Goal: Task Accomplishment & Management: Use online tool/utility

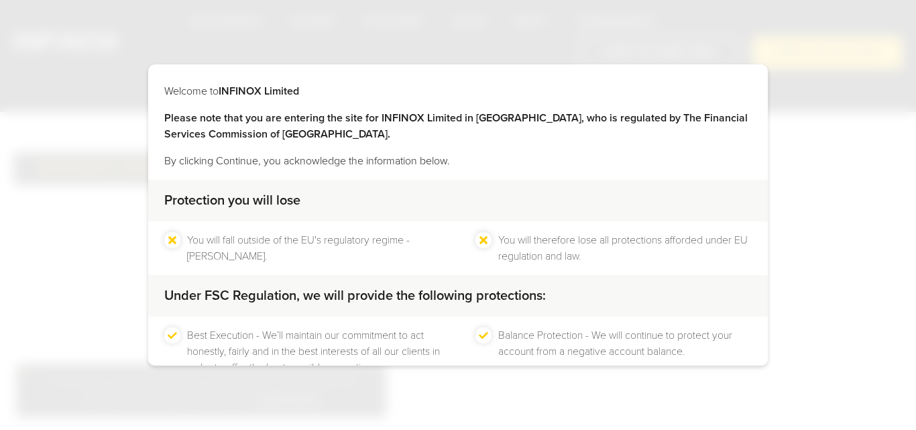
click at [388, 415] on div at bounding box center [388, 415] width 0 height 0
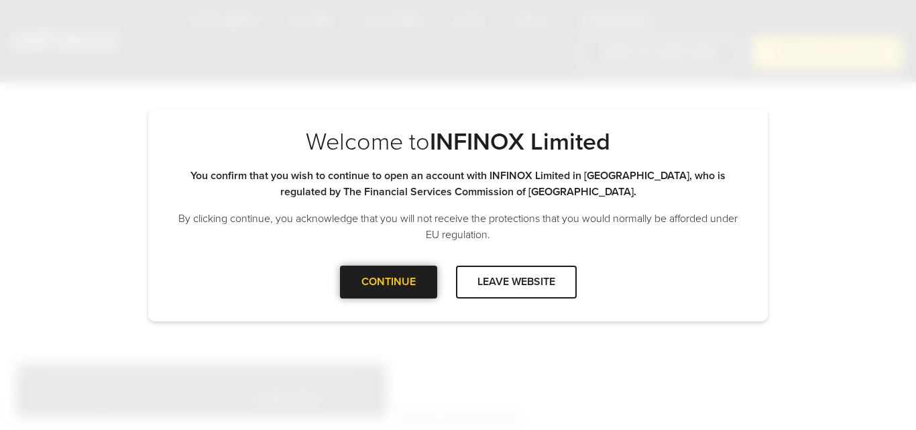
click at [378, 291] on div "CONTINUE" at bounding box center [388, 282] width 97 height 33
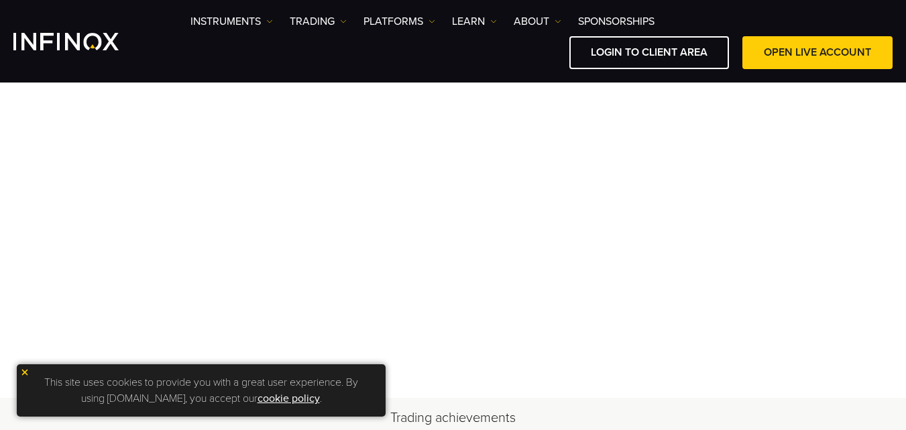
click at [23, 369] on img at bounding box center [24, 372] width 9 height 9
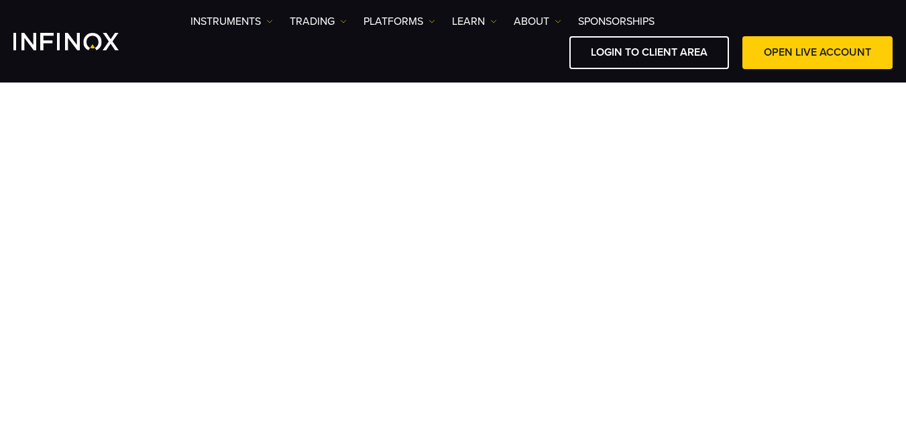
scroll to position [150, 0]
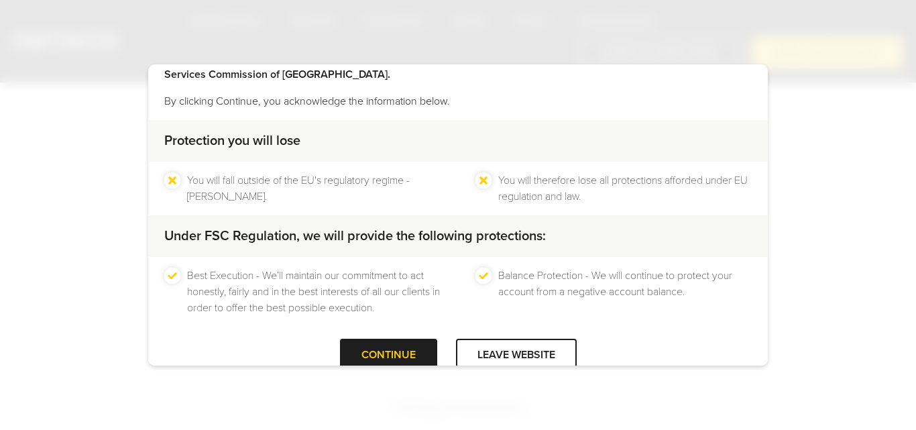
scroll to position [89, 0]
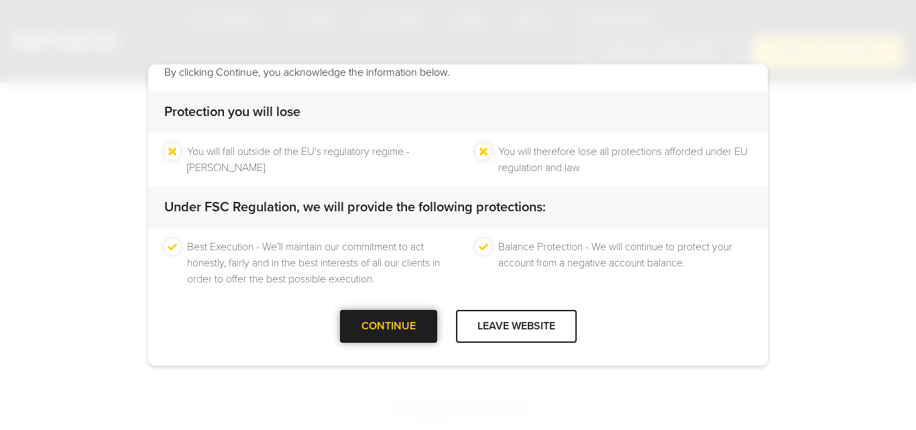
click at [389, 333] on div "CONTINUE" at bounding box center [388, 326] width 97 height 33
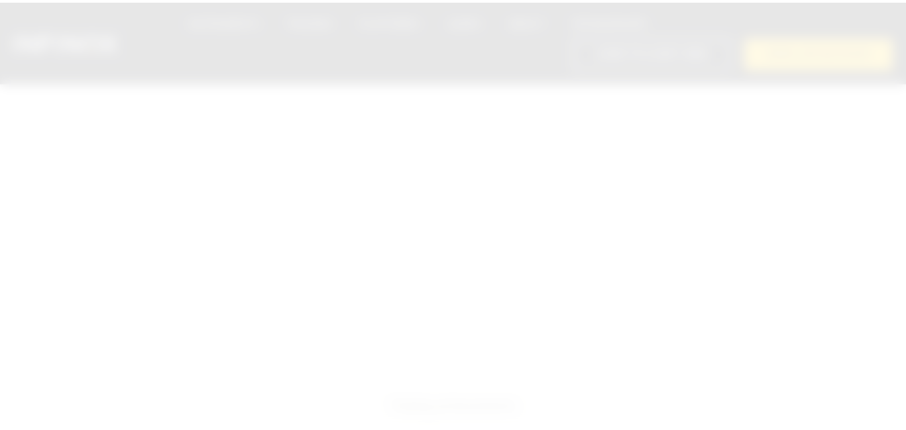
scroll to position [0, 0]
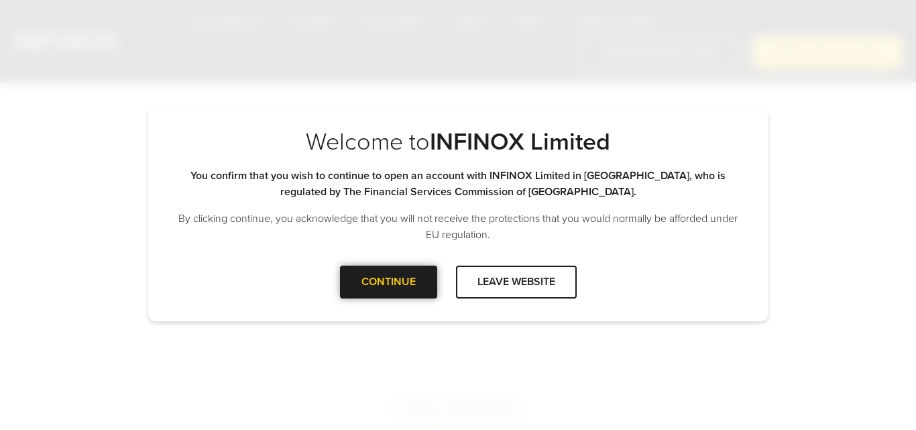
click at [382, 293] on div "CONTINUE" at bounding box center [388, 282] width 97 height 33
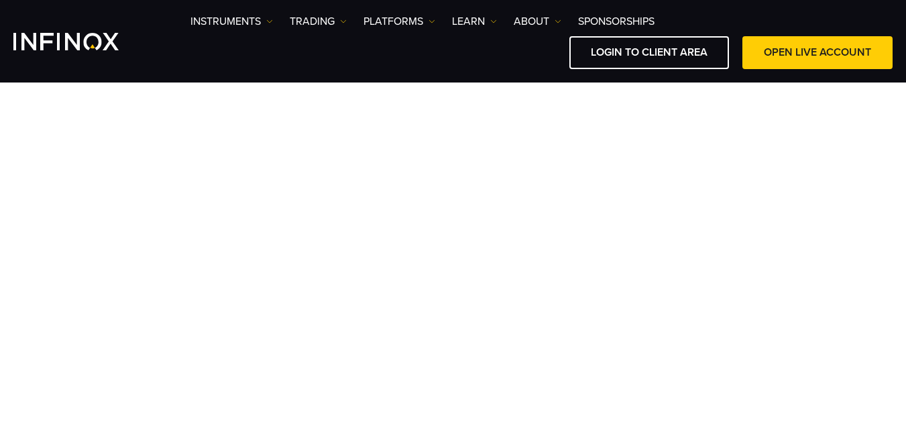
scroll to position [107, 0]
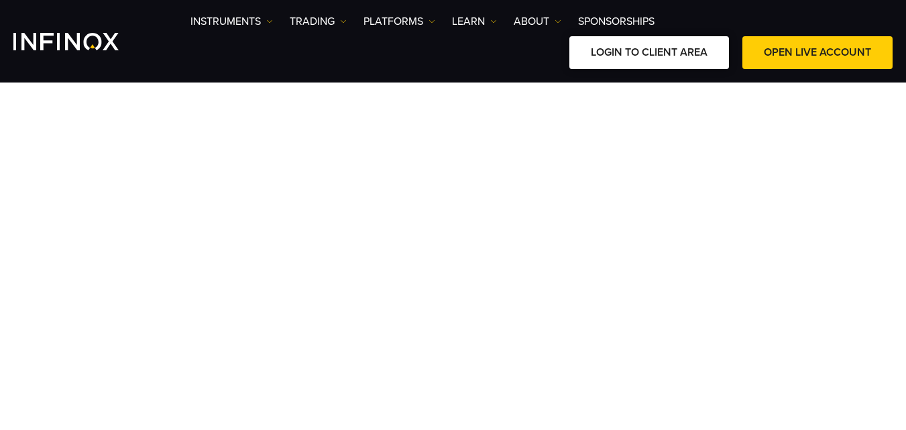
click at [617, 62] on link "LOGIN TO CLIENT AREA" at bounding box center [649, 52] width 160 height 33
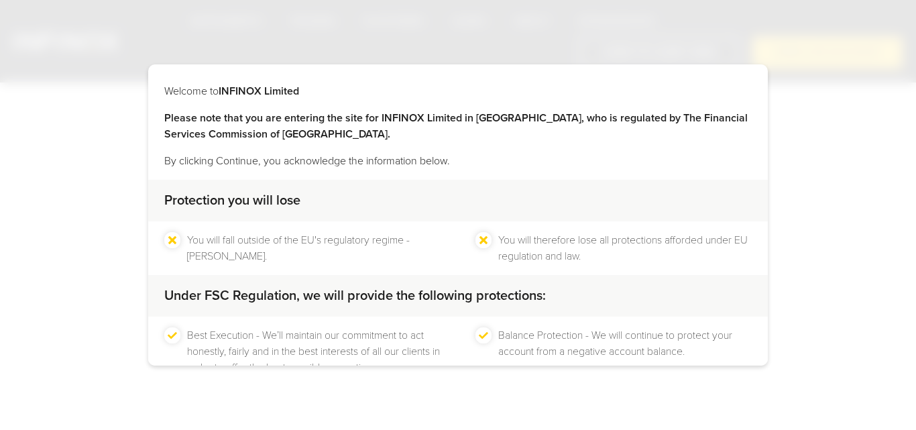
scroll to position [89, 0]
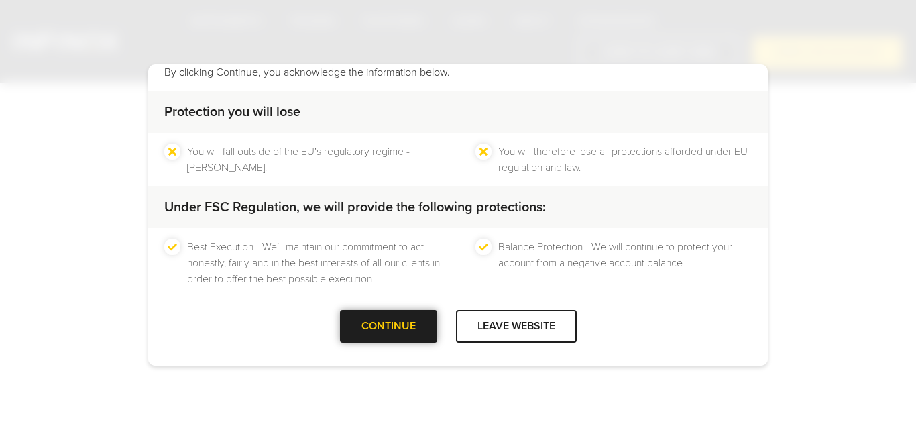
click at [388, 339] on div "CONTINUE" at bounding box center [388, 326] width 97 height 33
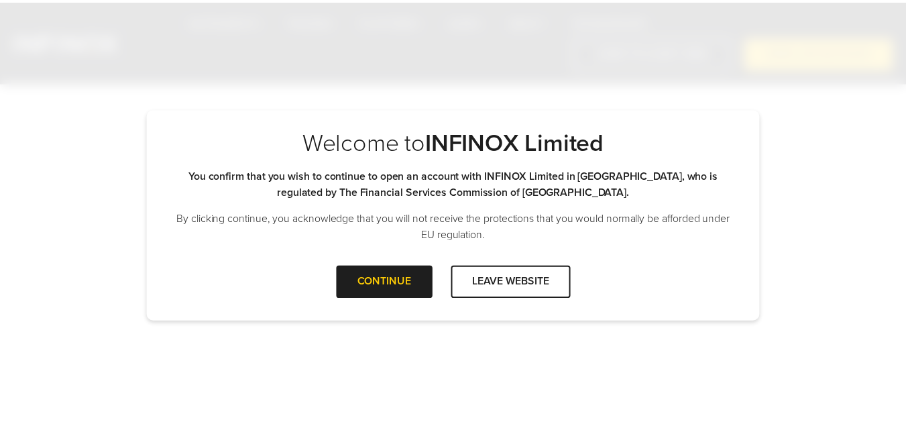
scroll to position [0, 0]
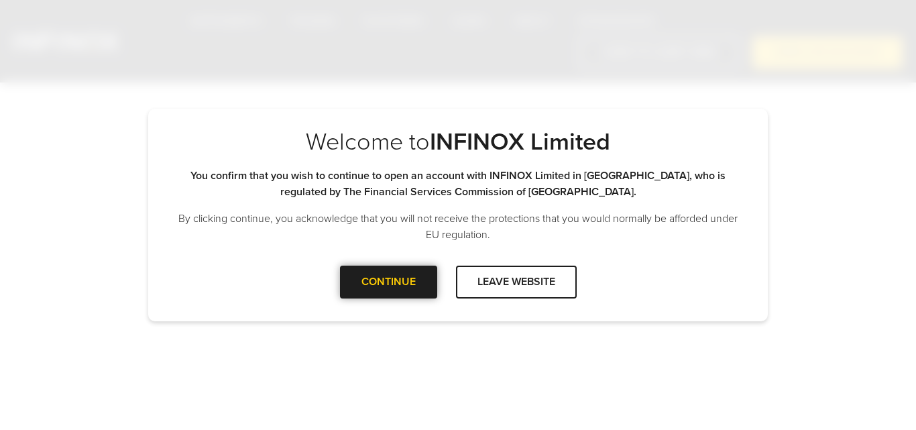
click at [380, 296] on div "CONTINUE" at bounding box center [388, 282] width 97 height 33
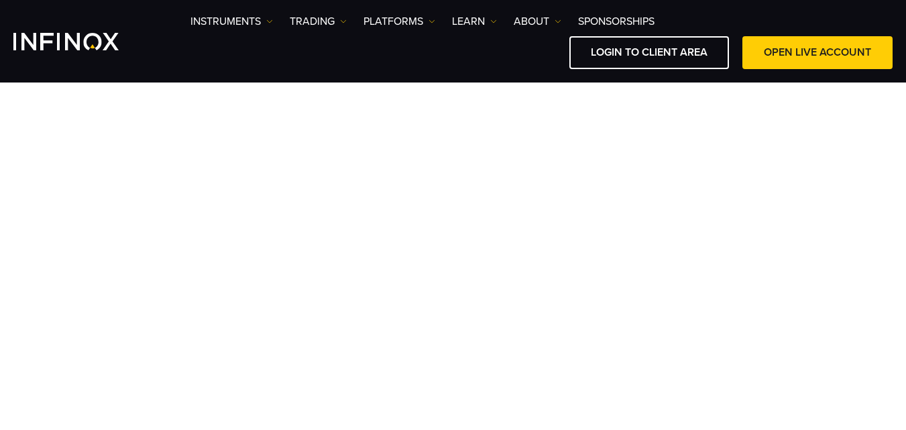
scroll to position [118, 0]
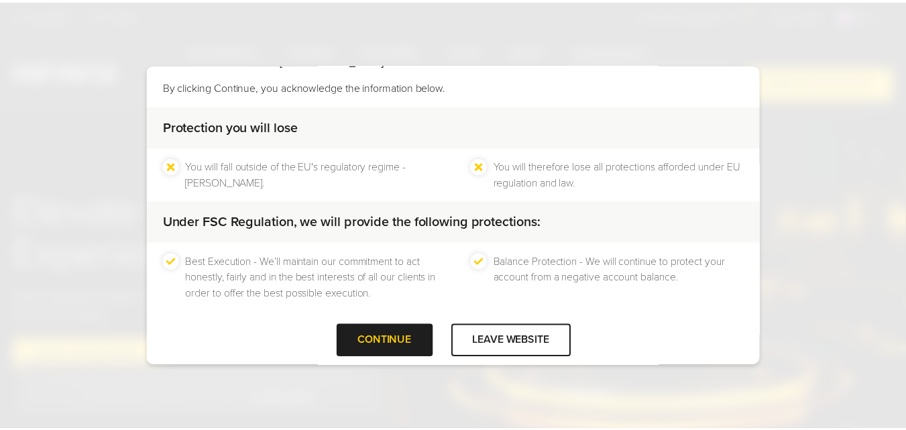
scroll to position [89, 0]
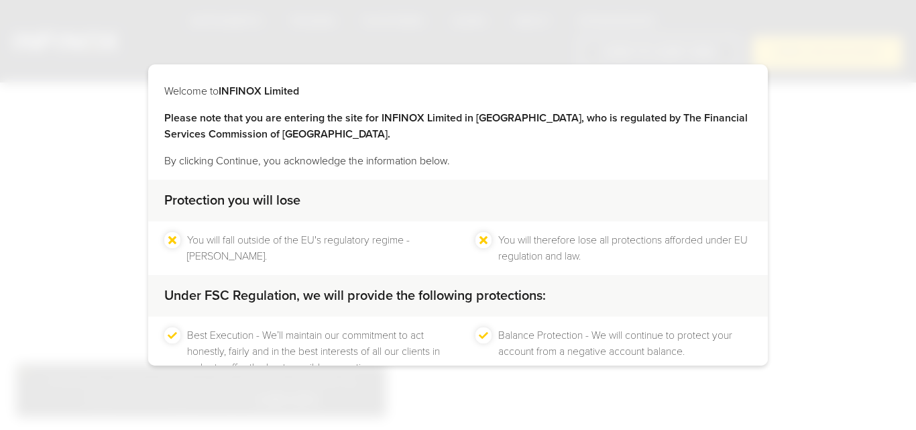
scroll to position [89, 0]
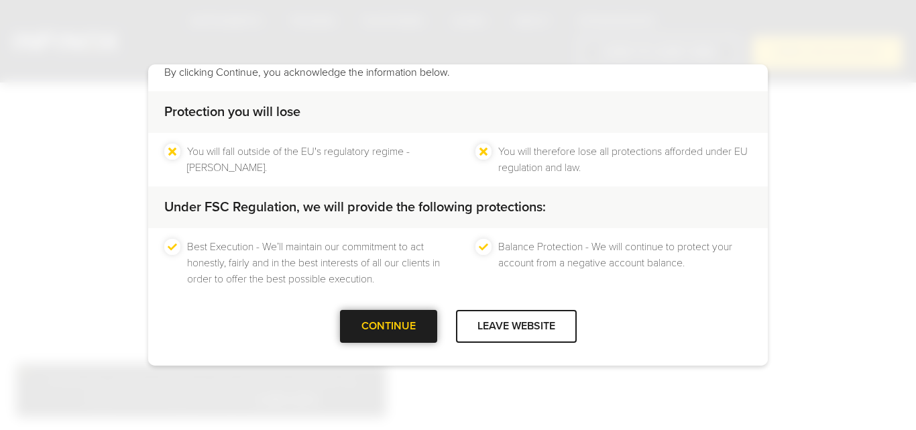
click at [406, 333] on div "CONTINUE" at bounding box center [388, 326] width 97 height 33
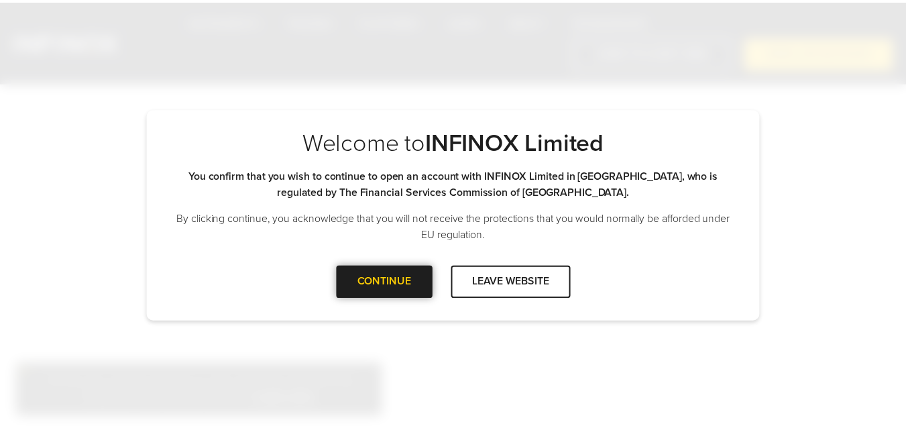
scroll to position [0, 0]
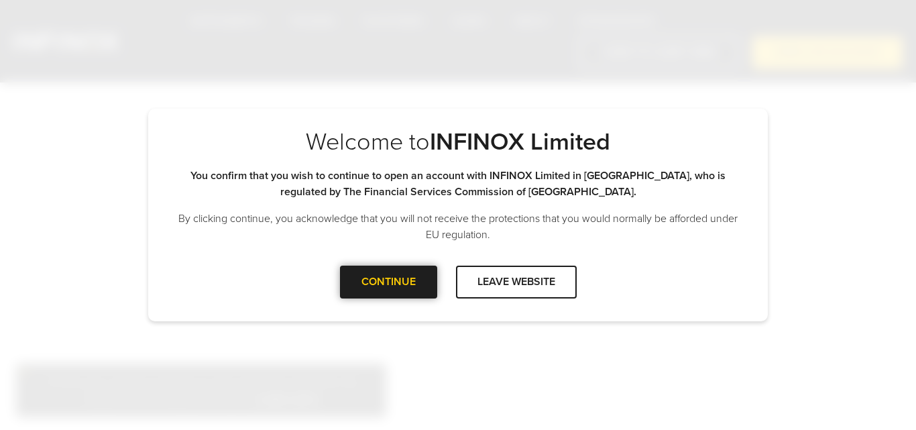
click at [376, 296] on div "CONTINUE" at bounding box center [388, 282] width 97 height 33
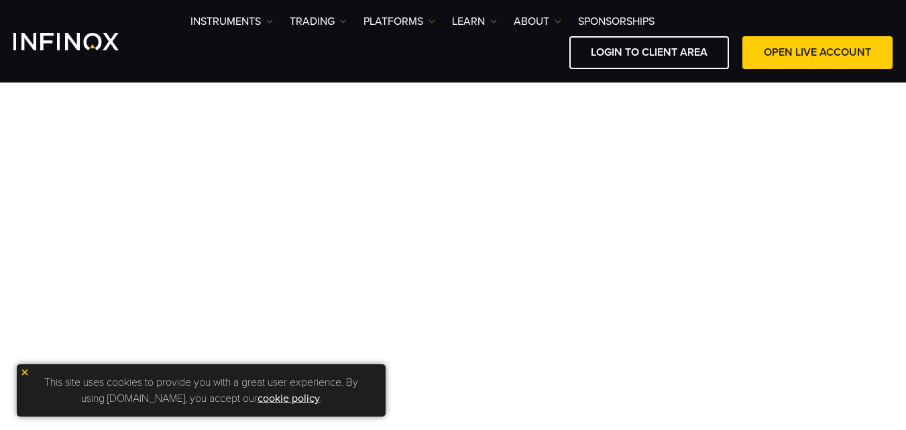
click at [27, 368] on img at bounding box center [24, 372] width 9 height 9
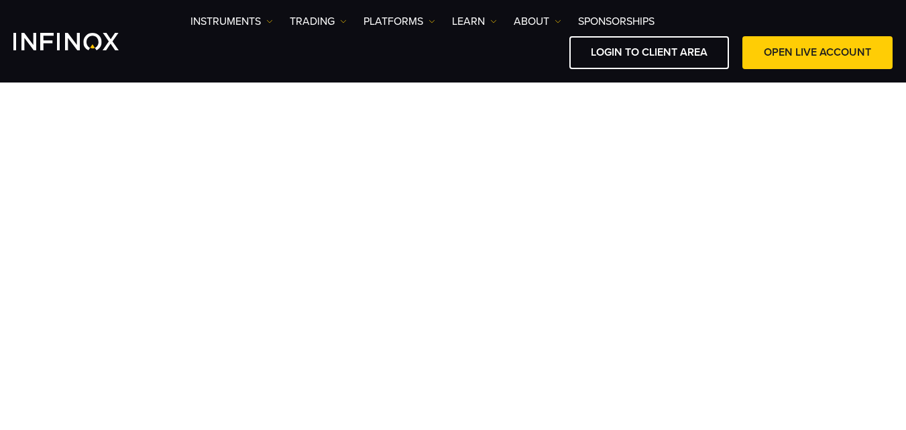
scroll to position [128, 0]
